Goal: Task Accomplishment & Management: Manage account settings

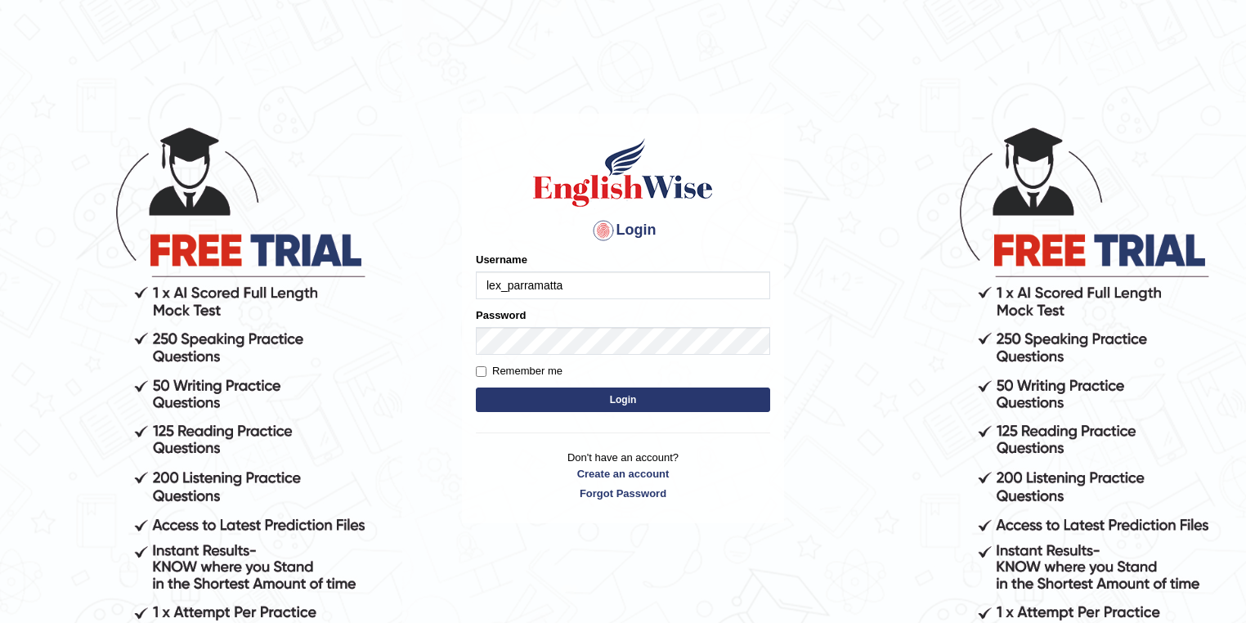
drag, startPoint x: 576, startPoint y: 287, endPoint x: 407, endPoint y: 285, distance: 168.4
click at [407, 285] on body "Login Please fix the following errors: Username lex_parramatta Password Remembe…" at bounding box center [623, 373] width 1246 height 623
type input "kunalprasad"
click at [597, 402] on button "Login" at bounding box center [623, 400] width 294 height 25
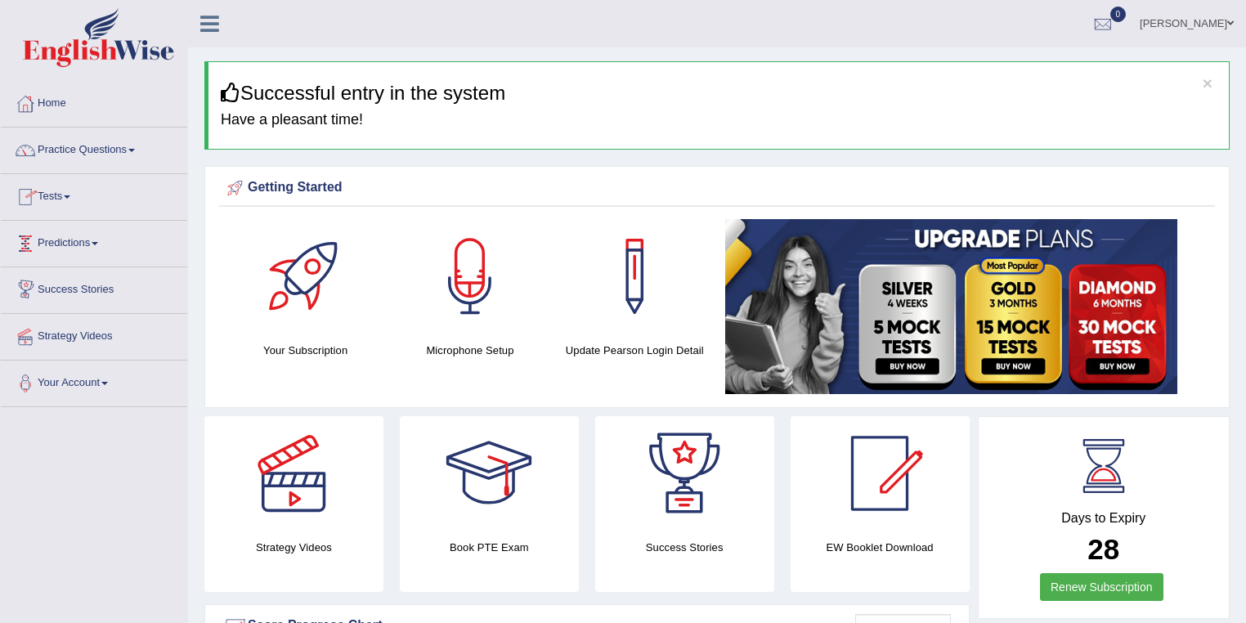
click at [61, 204] on link "Tests" at bounding box center [94, 194] width 186 height 41
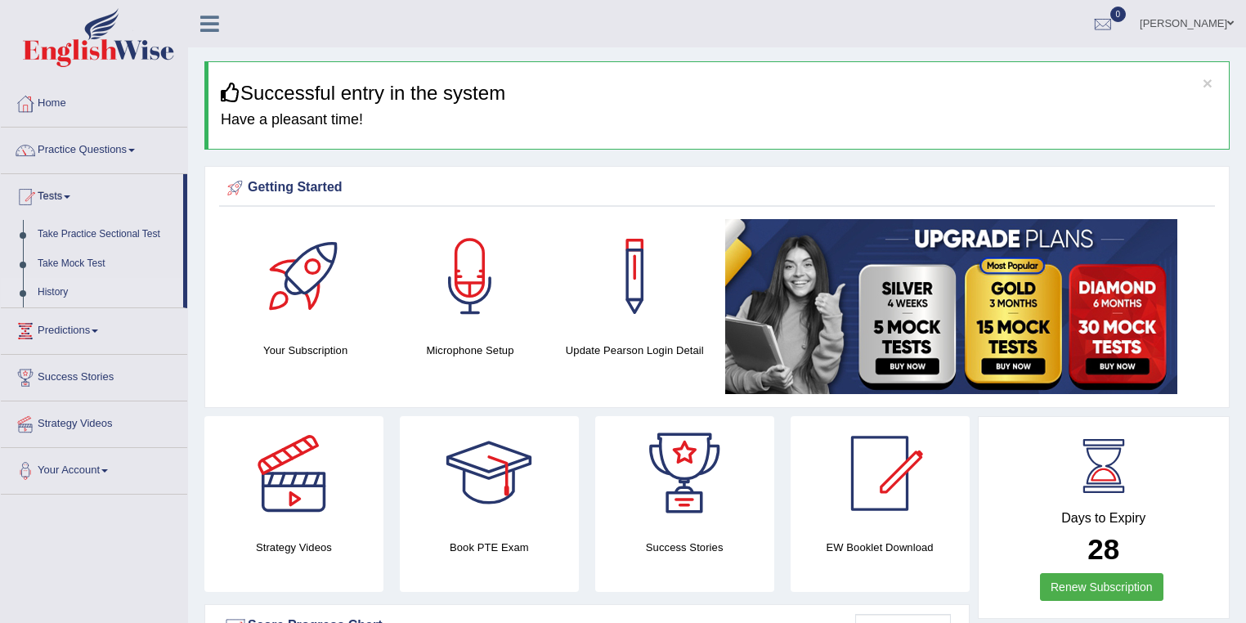
click at [71, 285] on link "History" at bounding box center [106, 292] width 153 height 29
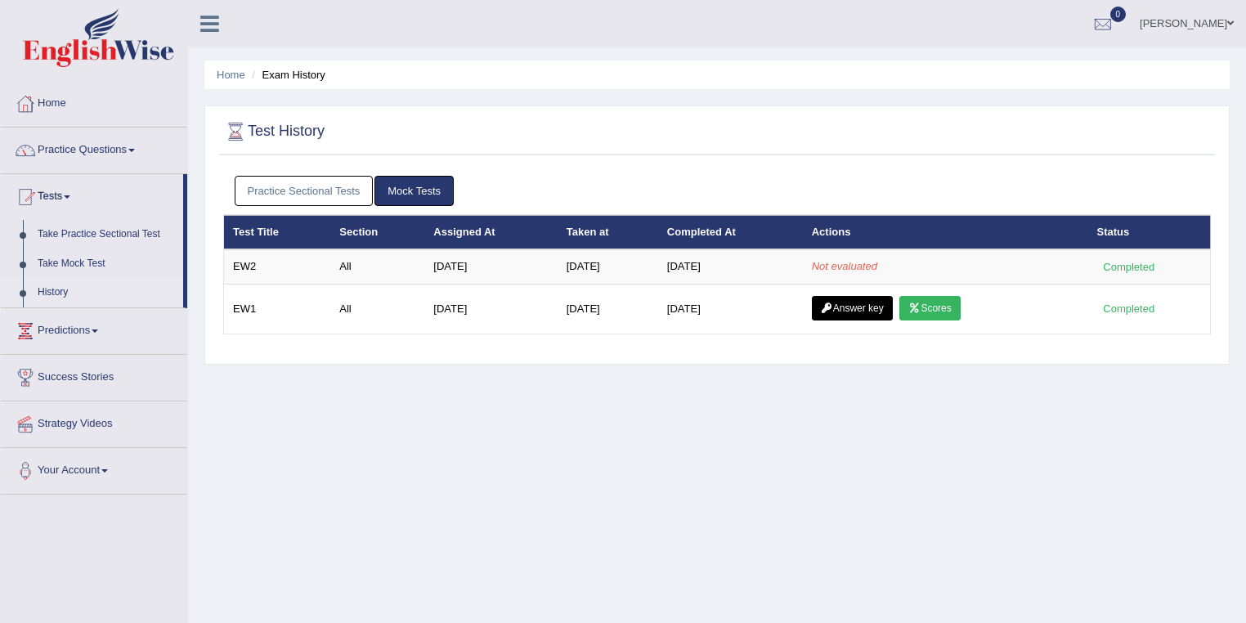
click at [880, 449] on div "Home Exam History Test History Practice Sectional Tests Mock Tests Test Title S…" at bounding box center [717, 409] width 1058 height 818
click at [804, 441] on div "Home Exam History Test History Practice Sectional Tests Mock Tests Test Title S…" at bounding box center [717, 409] width 1058 height 818
click at [1210, 19] on link "[PERSON_NAME]" at bounding box center [1186, 21] width 119 height 43
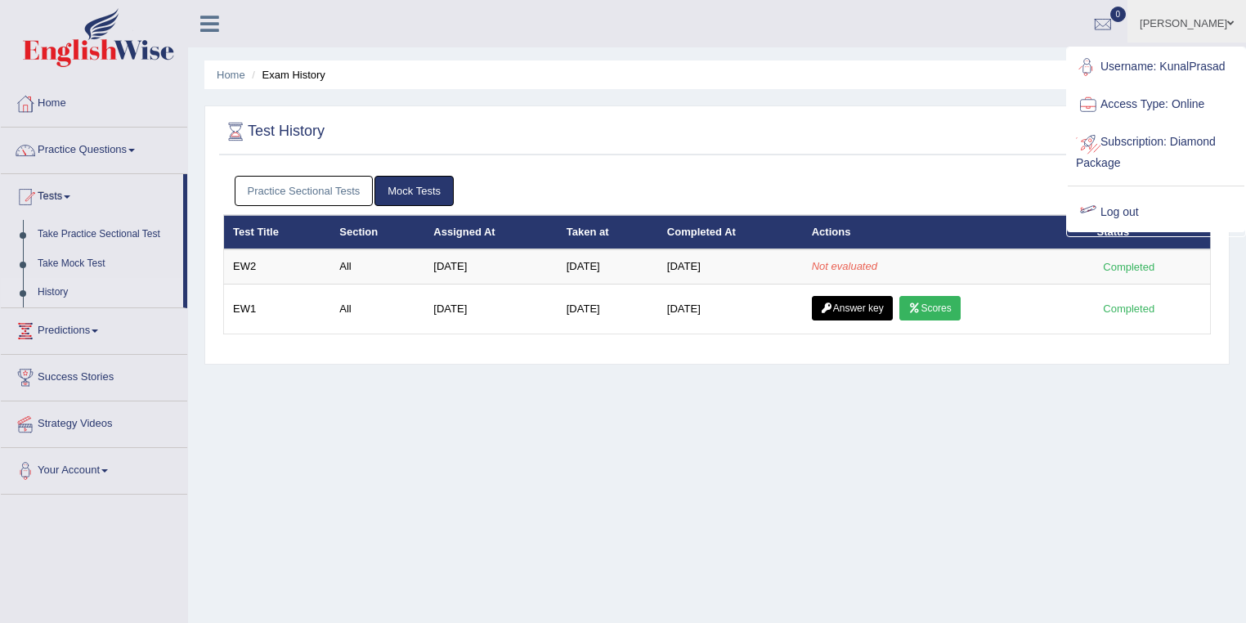
click at [1109, 202] on link "Log out" at bounding box center [1156, 213] width 177 height 38
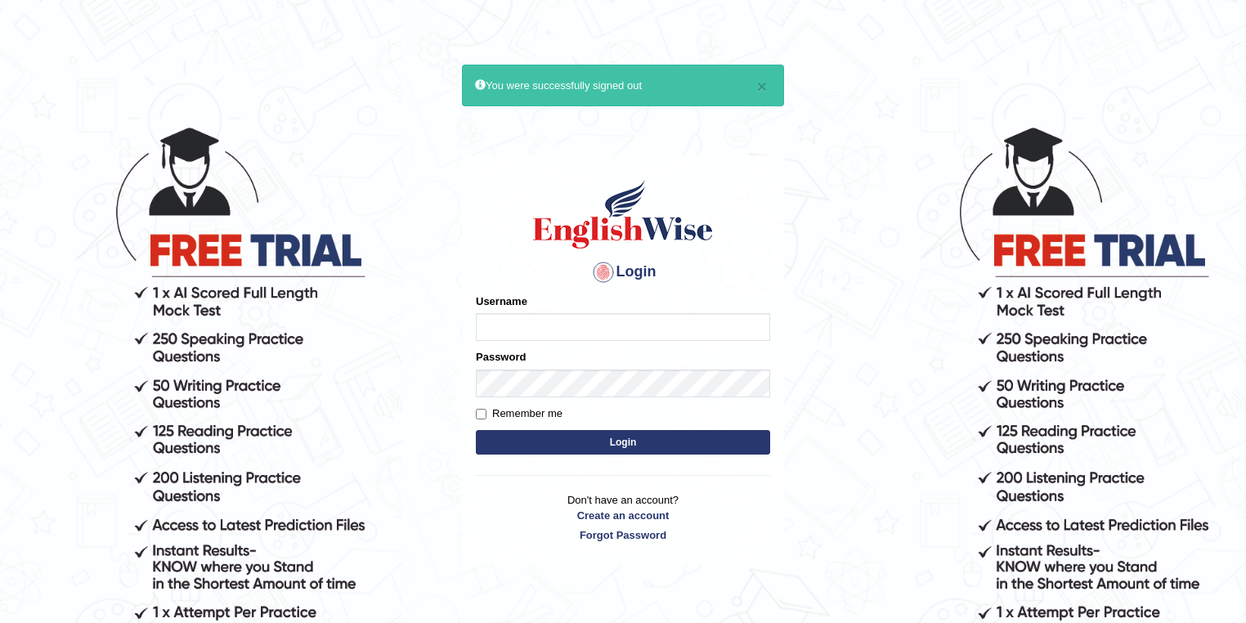
type input "kunalprasad"
click at [675, 438] on button "Login" at bounding box center [623, 442] width 294 height 25
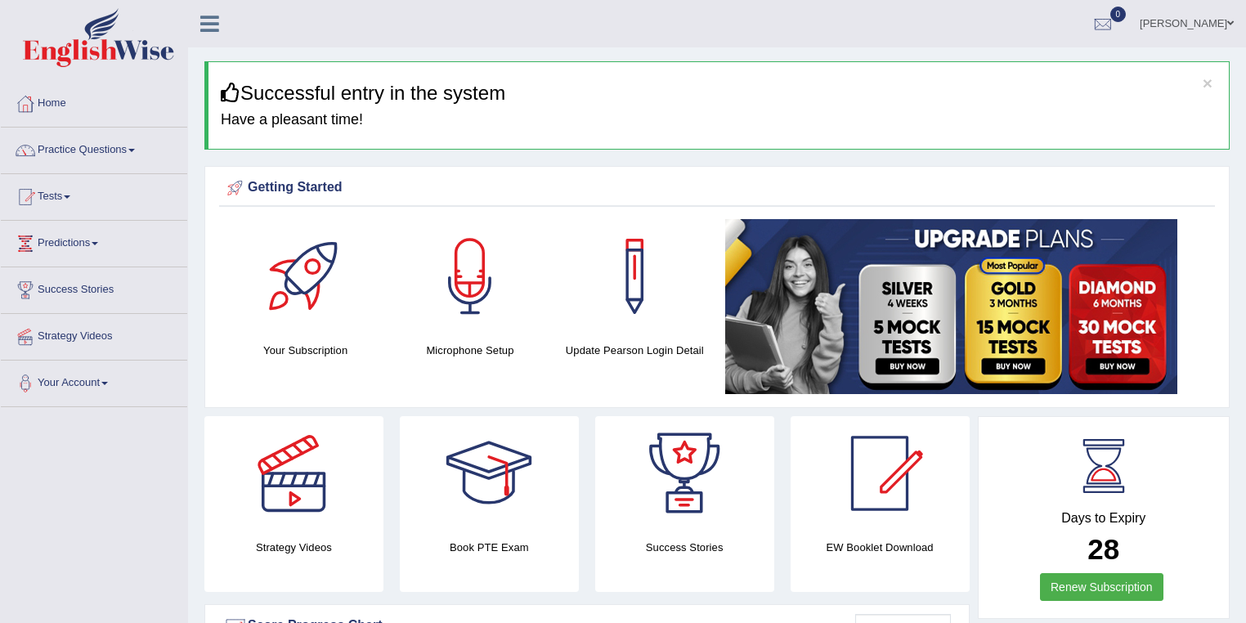
click at [1214, 16] on link "Kunal Prasad" at bounding box center [1186, 21] width 119 height 43
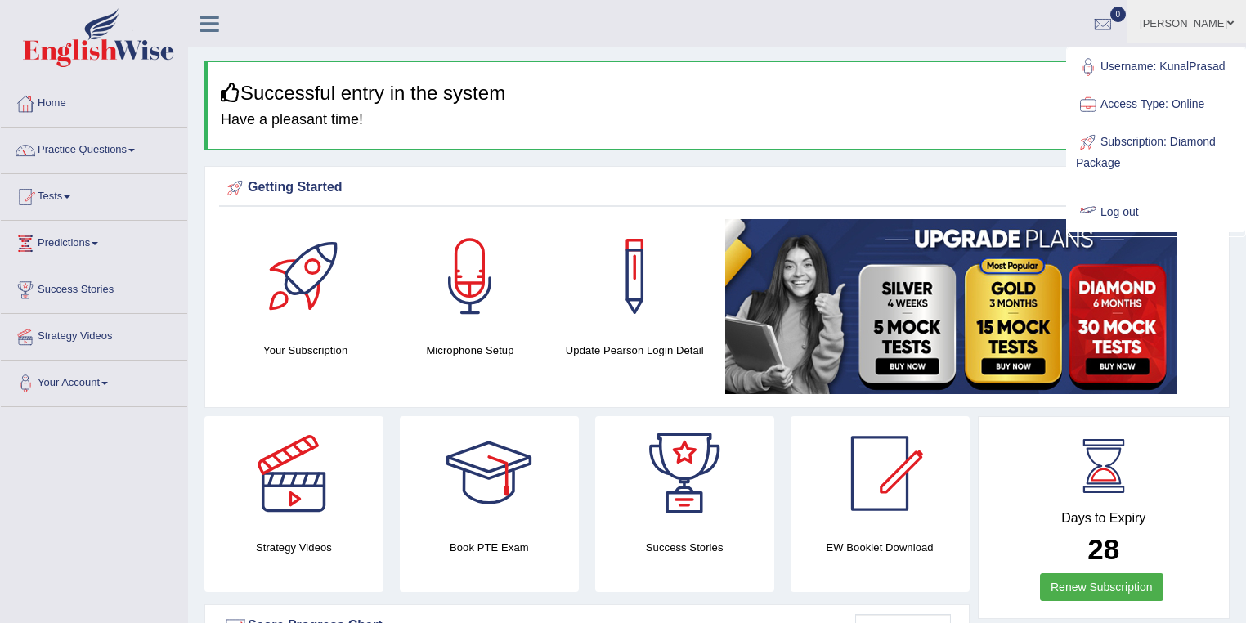
click at [1126, 213] on link "Log out" at bounding box center [1156, 213] width 177 height 38
